Goal: Use online tool/utility: Utilize a website feature to perform a specific function

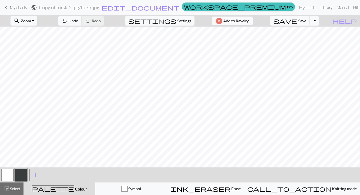
click at [11, 170] on button "button" at bounding box center [8, 175] width 12 height 12
click at [20, 177] on button "button" at bounding box center [21, 175] width 12 height 12
click at [9, 176] on button "button" at bounding box center [8, 175] width 12 height 12
click at [28, 174] on div "< > add Add a colour" at bounding box center [180, 174] width 360 height 15
click at [26, 174] on button "button" at bounding box center [21, 175] width 12 height 12
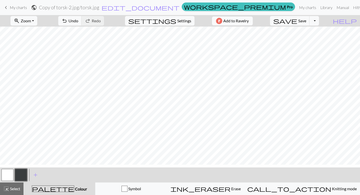
scroll to position [2, 0]
click at [6, 175] on button "button" at bounding box center [8, 175] width 12 height 12
click at [25, 174] on button "button" at bounding box center [21, 175] width 12 height 12
click at [4, 174] on button "button" at bounding box center [8, 175] width 12 height 12
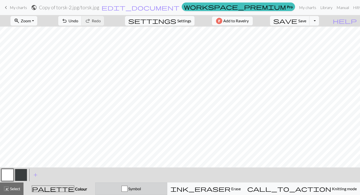
click at [157, 186] on div "Symbol" at bounding box center [132, 188] width 66 height 6
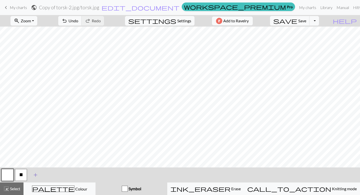
click at [31, 174] on button "add Add a symbol" at bounding box center [35, 174] width 13 height 13
click at [34, 174] on button "button" at bounding box center [35, 175] width 12 height 12
click at [52, 173] on span "add" at bounding box center [49, 174] width 6 height 7
click at [39, 175] on button "button" at bounding box center [35, 175] width 12 height 12
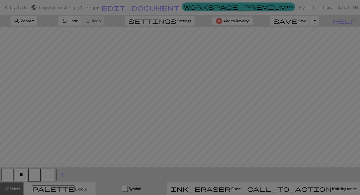
click at [39, 175] on div "Edit symbol Name d f g h j k p s t F H J O P T / | 0 1 2 3 4 5 6 7 8 9 e m n G …" at bounding box center [180, 97] width 360 height 195
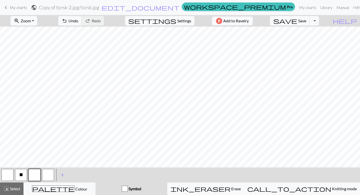
click at [34, 177] on button "button" at bounding box center [35, 175] width 12 height 12
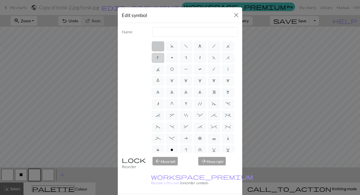
click at [157, 58] on span "k" at bounding box center [158, 58] width 2 height 4
click at [157, 58] on input "k" at bounding box center [158, 56] width 3 height 3
radio input "true"
type input "right leaning increase"
click at [185, 56] on span "s" at bounding box center [186, 58] width 2 height 4
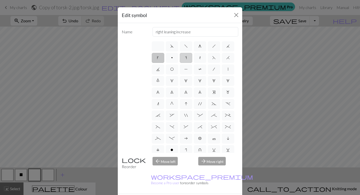
click at [185, 56] on input "s" at bounding box center [186, 56] width 3 height 3
radio input "true"
type input "increase one left leaning"
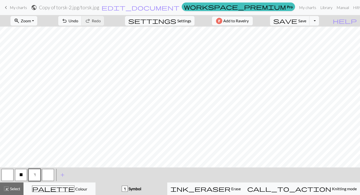
click at [45, 177] on button "button" at bounding box center [48, 175] width 12 height 12
click at [45, 176] on button "button" at bounding box center [48, 175] width 12 height 12
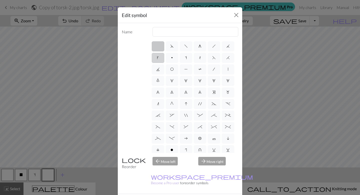
click at [159, 61] on label "k" at bounding box center [158, 58] width 13 height 10
click at [159, 58] on input "k" at bounding box center [158, 56] width 3 height 3
radio input "true"
type input "right leaning increase"
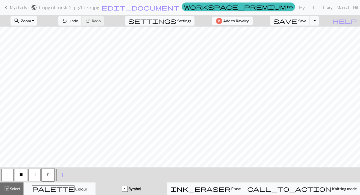
scroll to position [38, 0]
click at [33, 174] on button "s" at bounding box center [35, 175] width 12 height 12
click at [49, 175] on button "k" at bounding box center [48, 175] width 12 height 12
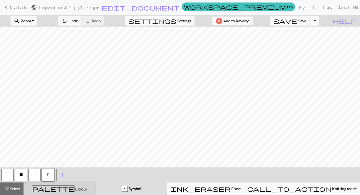
click at [91, 187] on div "palette Colour Colour" at bounding box center [60, 188] width 66 height 7
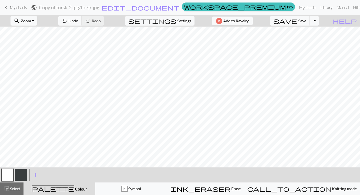
scroll to position [11, 0]
click at [22, 172] on button "button" at bounding box center [21, 175] width 12 height 12
click at [6, 175] on button "button" at bounding box center [8, 175] width 12 height 12
click at [16, 174] on button "button" at bounding box center [21, 175] width 12 height 12
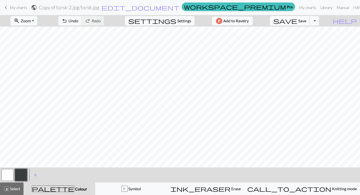
click at [298, 20] on span "save" at bounding box center [286, 20] width 24 height 7
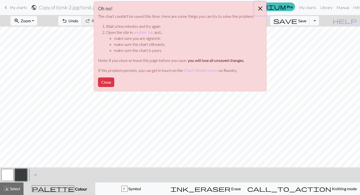
click at [261, 8] on button "Close" at bounding box center [261, 9] width 12 height 14
click at [113, 82] on button "Close" at bounding box center [106, 82] width 16 height 10
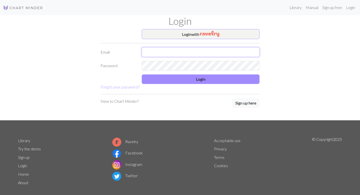
click at [194, 54] on input "text" at bounding box center [201, 52] width 118 height 10
click at [198, 33] on button "Login with" at bounding box center [201, 34] width 118 height 10
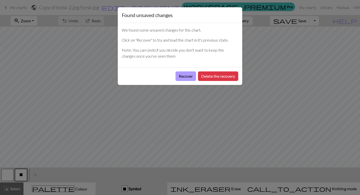
click at [189, 75] on button "Recover" at bounding box center [186, 76] width 21 height 10
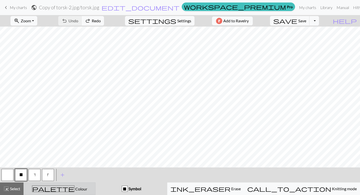
click at [40, 189] on div "palette Colour Colour" at bounding box center [60, 188] width 66 height 7
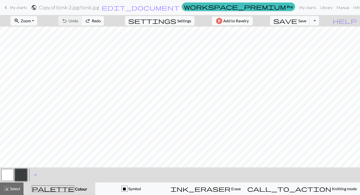
click at [16, 175] on button "button" at bounding box center [21, 175] width 12 height 12
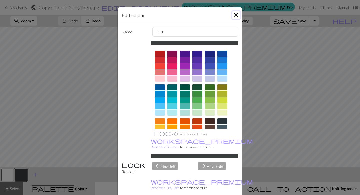
click at [236, 14] on button "Close" at bounding box center [237, 15] width 8 height 8
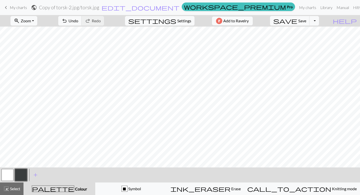
click at [10, 170] on button "button" at bounding box center [8, 175] width 12 height 12
click at [22, 175] on button "button" at bounding box center [21, 175] width 12 height 12
click at [68, 20] on span "undo" at bounding box center [65, 20] width 6 height 7
click at [82, 21] on button "undo Undo Undo" at bounding box center [70, 21] width 24 height 10
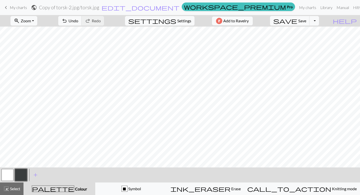
click at [7, 177] on button "button" at bounding box center [8, 175] width 12 height 12
click at [21, 175] on button "button" at bounding box center [21, 175] width 12 height 12
click at [307, 20] on span "Save" at bounding box center [303, 20] width 8 height 5
click at [12, 169] on button "button" at bounding box center [8, 175] width 12 height 12
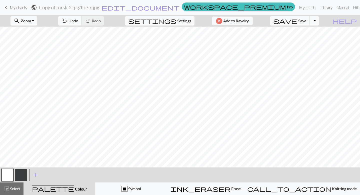
click at [22, 171] on button "button" at bounding box center [21, 175] width 12 height 12
click at [10, 176] on button "button" at bounding box center [8, 175] width 12 height 12
click at [20, 176] on button "button" at bounding box center [21, 175] width 12 height 12
click at [8, 177] on button "button" at bounding box center [8, 175] width 12 height 12
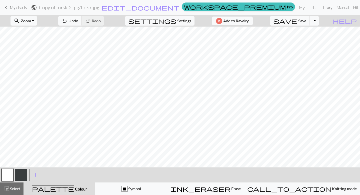
click at [25, 173] on button "button" at bounding box center [21, 175] width 12 height 12
drag, startPoint x: 7, startPoint y: 174, endPoint x: 8, endPoint y: 170, distance: 4.3
click at [7, 174] on button "button" at bounding box center [8, 175] width 12 height 12
click at [21, 173] on button "button" at bounding box center [21, 175] width 12 height 12
click at [8, 174] on button "button" at bounding box center [8, 175] width 12 height 12
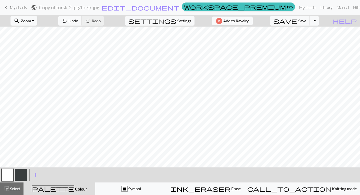
click at [20, 173] on button "button" at bounding box center [21, 175] width 12 height 12
click at [6, 173] on button "button" at bounding box center [8, 175] width 12 height 12
click at [22, 176] on button "button" at bounding box center [21, 175] width 12 height 12
click at [82, 21] on button "undo Undo Undo" at bounding box center [70, 21] width 24 height 10
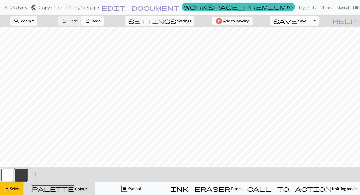
click at [27, 169] on button "button" at bounding box center [21, 175] width 12 height 12
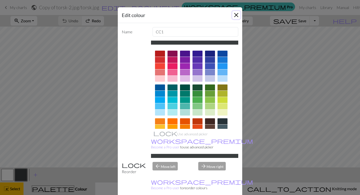
click at [240, 14] on button "Close" at bounding box center [237, 15] width 8 height 8
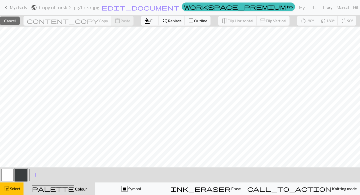
click at [21, 177] on button "button" at bounding box center [21, 175] width 12 height 12
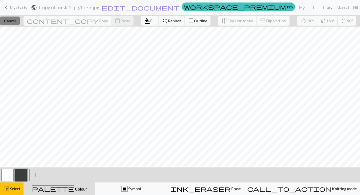
click at [13, 20] on span "Cancel" at bounding box center [10, 20] width 12 height 5
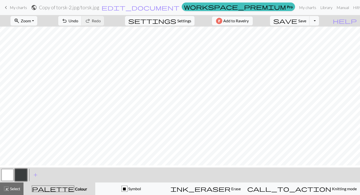
scroll to position [0, 0]
click at [9, 174] on button "button" at bounding box center [8, 175] width 12 height 12
click at [78, 23] on span "Undo" at bounding box center [74, 20] width 10 height 5
click at [82, 23] on button "undo Undo Undo" at bounding box center [70, 21] width 24 height 10
click at [77, 194] on button "palette Colour Colour" at bounding box center [60, 188] width 72 height 13
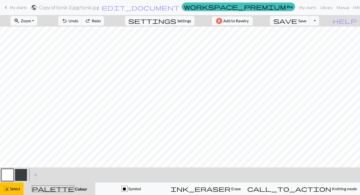
click at [80, 187] on div "palette Colour Colour" at bounding box center [60, 188] width 66 height 7
click at [86, 187] on div "palette Colour Colour" at bounding box center [60, 188] width 66 height 7
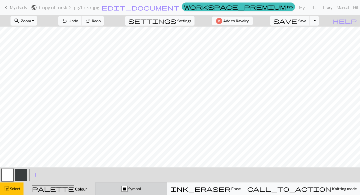
click at [127, 186] on div "X" at bounding box center [125, 189] width 6 height 6
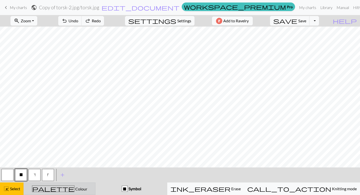
click at [82, 189] on div "palette Colour Colour" at bounding box center [60, 188] width 66 height 7
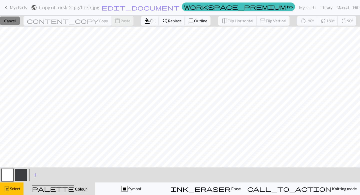
click at [12, 25] on button "close Cancel" at bounding box center [10, 21] width 20 height 9
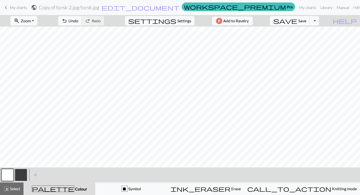
click at [19, 170] on button "button" at bounding box center [21, 175] width 12 height 12
click at [6, 174] on button "button" at bounding box center [8, 175] width 12 height 12
click at [19, 170] on button "button" at bounding box center [21, 175] width 12 height 12
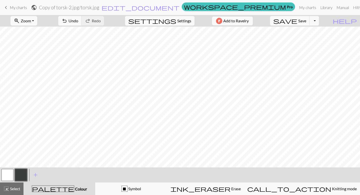
click at [8, 172] on button "button" at bounding box center [8, 175] width 12 height 12
click at [23, 175] on button "button" at bounding box center [21, 175] width 12 height 12
click at [3, 172] on button "button" at bounding box center [8, 175] width 12 height 12
click at [24, 172] on button "button" at bounding box center [21, 175] width 12 height 12
click at [298, 19] on span "save" at bounding box center [286, 20] width 24 height 7
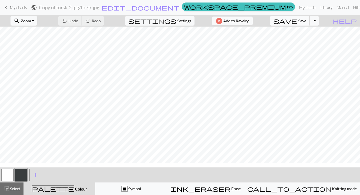
scroll to position [0, 0]
click at [8, 175] on button "button" at bounding box center [8, 175] width 12 height 12
click at [19, 176] on button "button" at bounding box center [21, 175] width 12 height 12
click at [6, 171] on button "button" at bounding box center [8, 175] width 12 height 12
click at [20, 174] on button "button" at bounding box center [21, 175] width 12 height 12
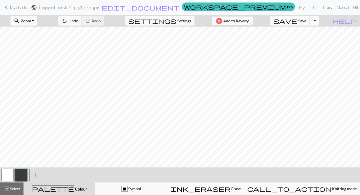
click at [10, 175] on button "button" at bounding box center [8, 175] width 12 height 12
click at [22, 174] on button "button" at bounding box center [21, 175] width 12 height 12
click at [6, 179] on button "button" at bounding box center [8, 175] width 12 height 12
click at [19, 177] on button "button" at bounding box center [21, 175] width 12 height 12
click at [15, 175] on div at bounding box center [21, 175] width 14 height 14
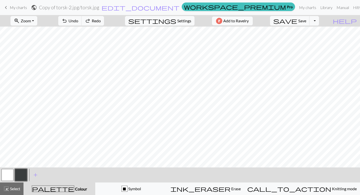
click at [8, 173] on button "button" at bounding box center [8, 175] width 12 height 12
click at [24, 171] on button "button" at bounding box center [21, 175] width 12 height 12
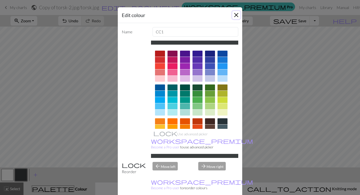
click at [236, 16] on button "Close" at bounding box center [237, 15] width 8 height 8
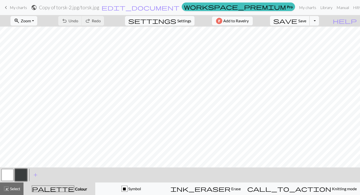
click at [307, 21] on span "Save" at bounding box center [303, 20] width 8 height 5
click at [319, 20] on button "Toggle Dropdown" at bounding box center [315, 21] width 10 height 10
click at [307, 39] on button "save_alt Download" at bounding box center [278, 40] width 83 height 8
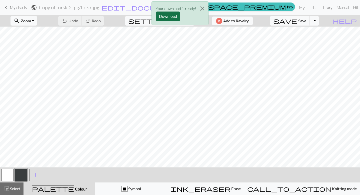
click at [168, 17] on button "Download" at bounding box center [168, 17] width 25 height 10
